Goal: Use online tool/utility: Utilize a website feature to perform a specific function

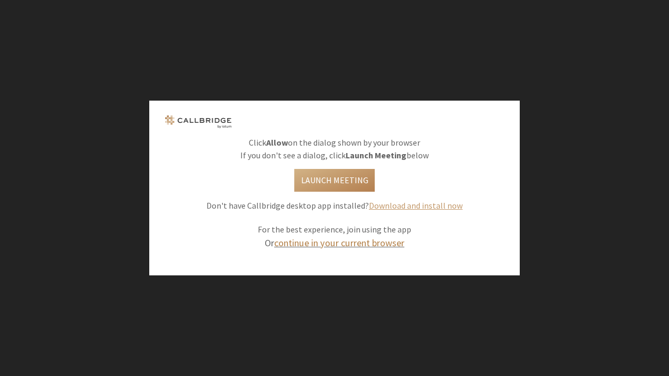
click at [342, 242] on link "continue in your current browser" at bounding box center [339, 243] width 130 height 12
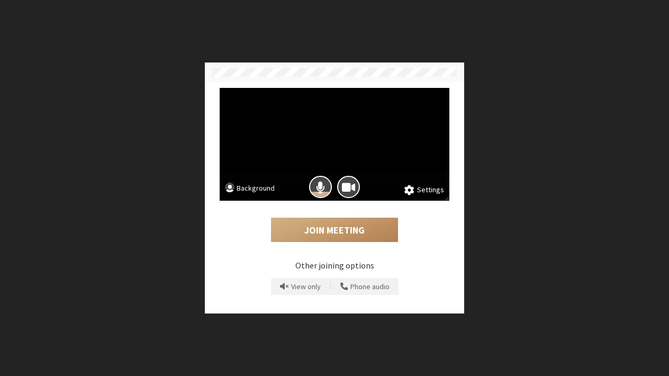
click at [241, 191] on button "Background" at bounding box center [250, 189] width 50 height 13
